Goal: Communication & Community: Answer question/provide support

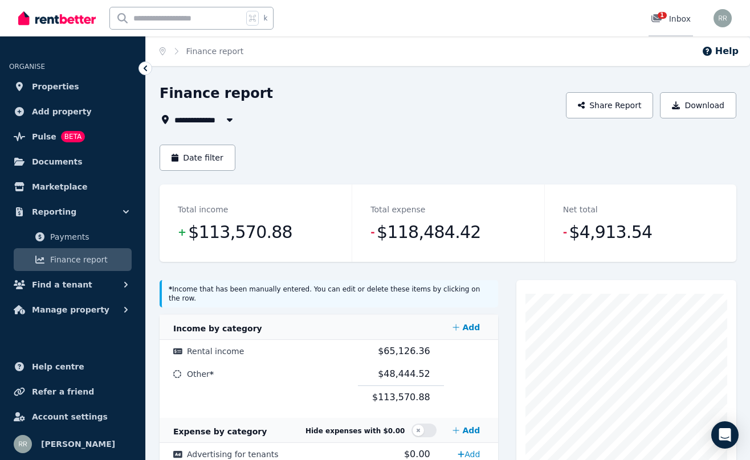
click at [654, 17] on icon at bounding box center [656, 18] width 10 height 8
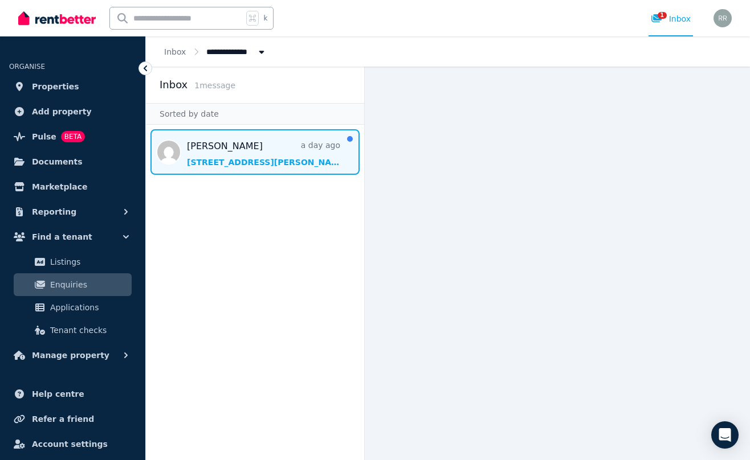
click at [236, 161] on span "Message list" at bounding box center [255, 152] width 218 height 46
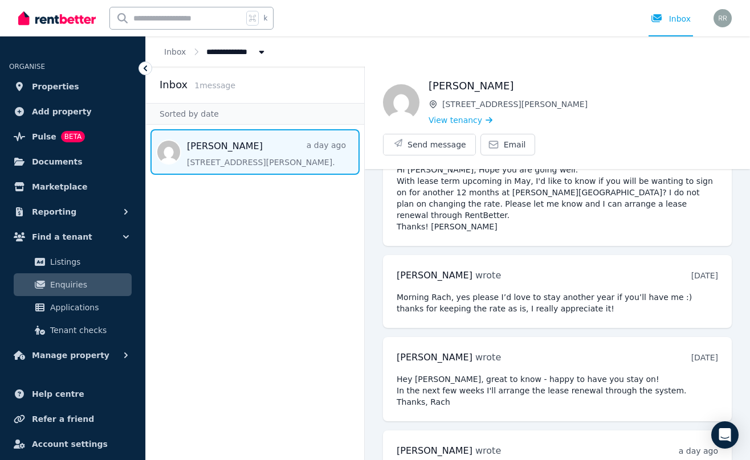
scroll to position [3018, 0]
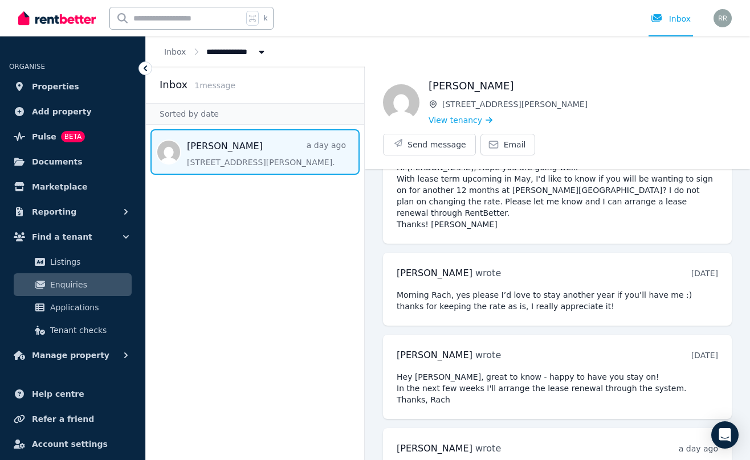
click at [475, 134] on button "Send message" at bounding box center [429, 144] width 92 height 21
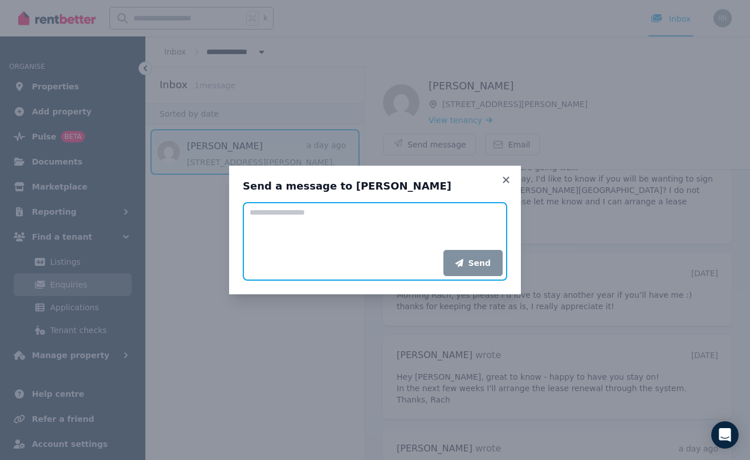
click at [319, 207] on textarea "Add your message" at bounding box center [375, 226] width 264 height 48
type textarea "*"
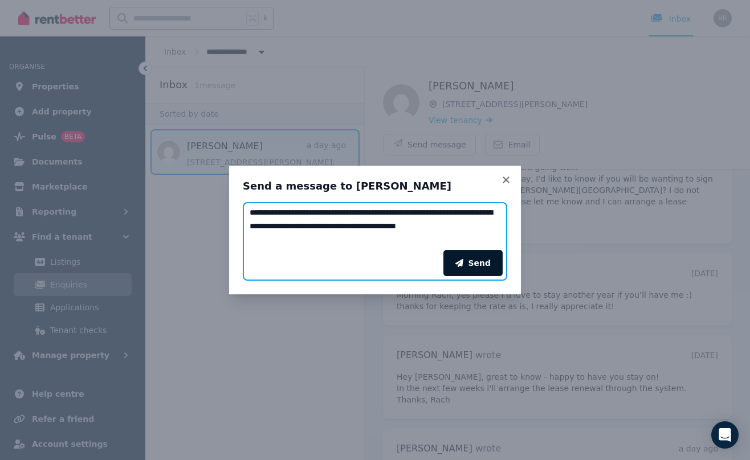
type textarea "**********"
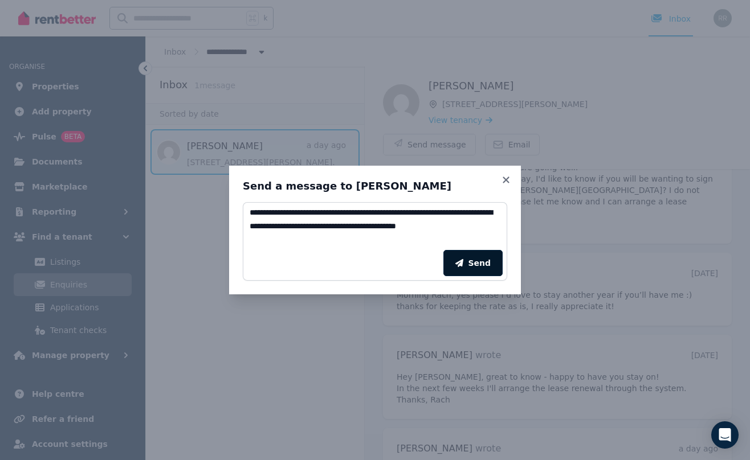
click at [478, 257] on button "Send" at bounding box center [472, 263] width 59 height 26
